Goal: Transaction & Acquisition: Purchase product/service

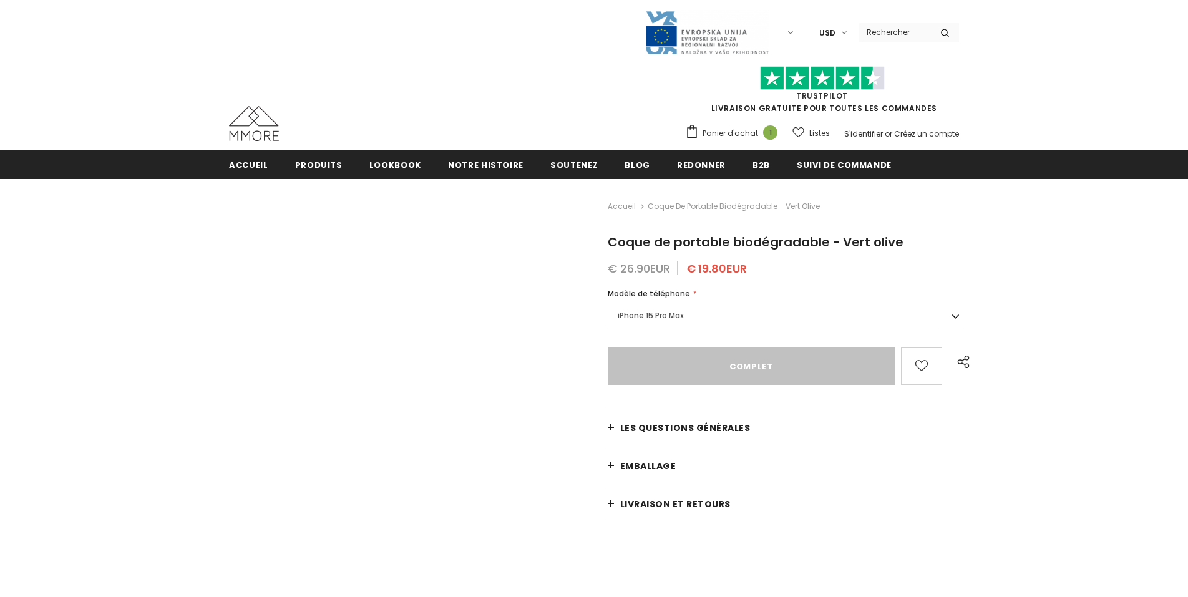
type input "Sold Out"
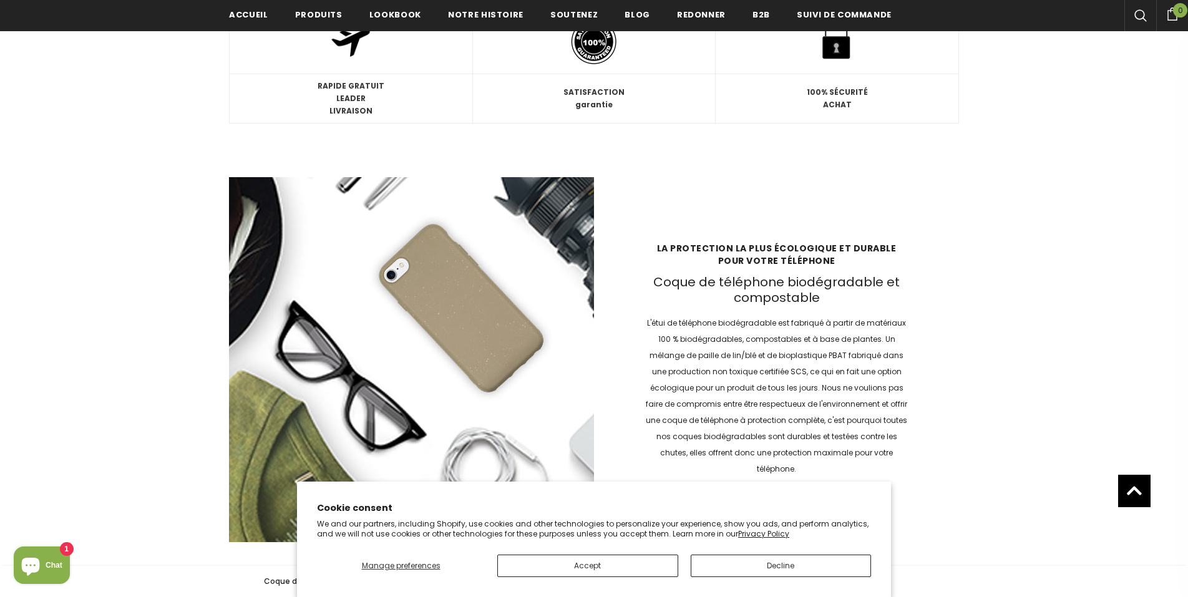
scroll to position [1792, 0]
